Goal: Information Seeking & Learning: Learn about a topic

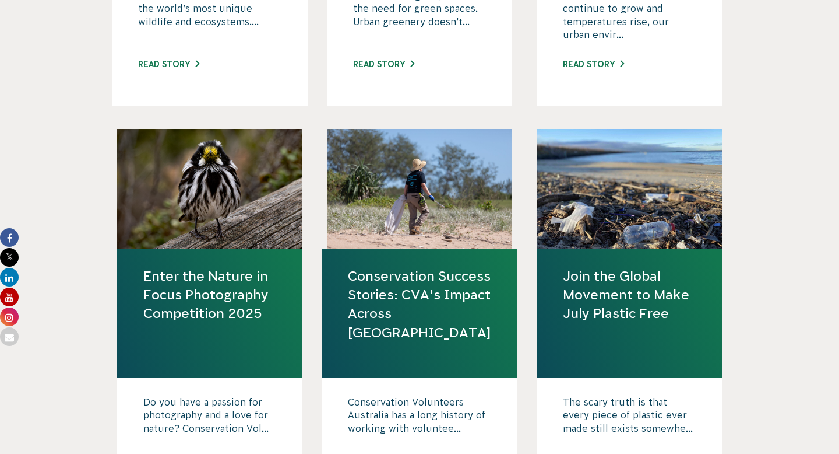
scroll to position [863, 0]
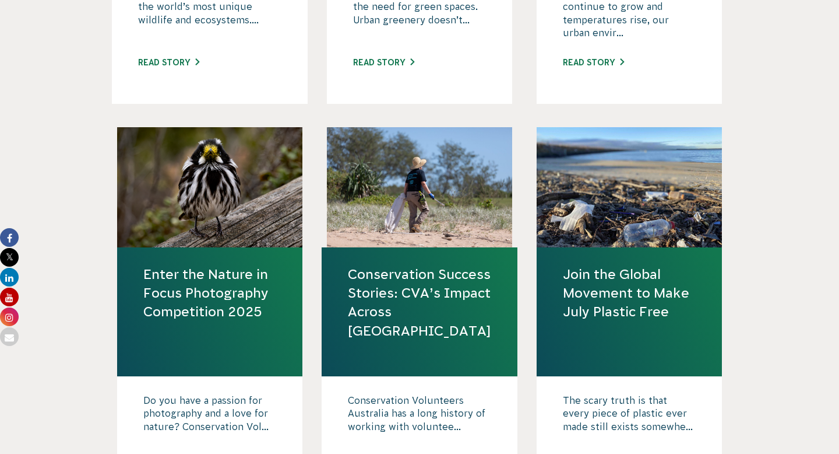
click at [255, 297] on link "Enter the Nature in Focus Photography Competition 2025" at bounding box center [209, 293] width 133 height 57
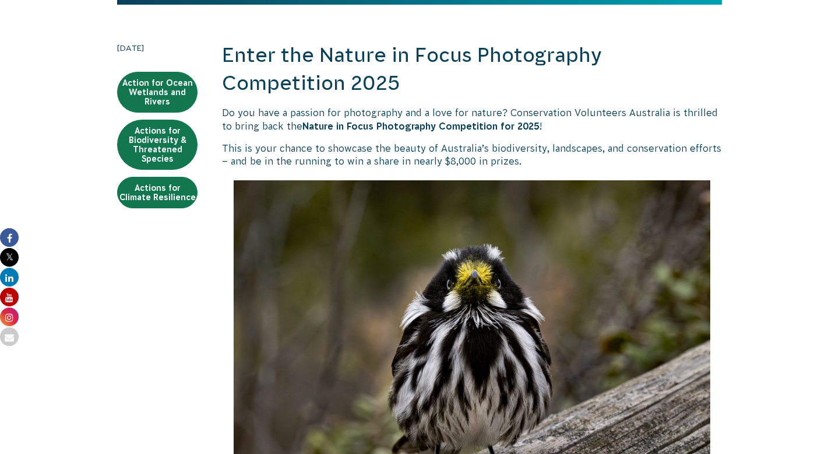
scroll to position [318, 0]
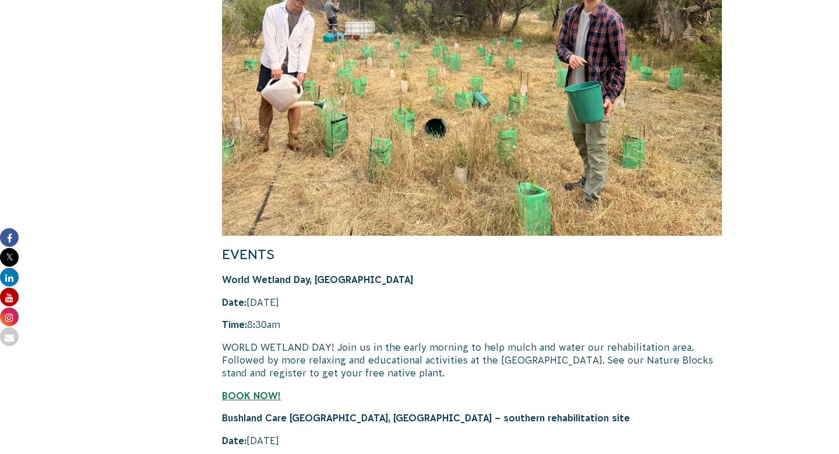
scroll to position [3193, 0]
